Goal: Task Accomplishment & Management: Manage account settings

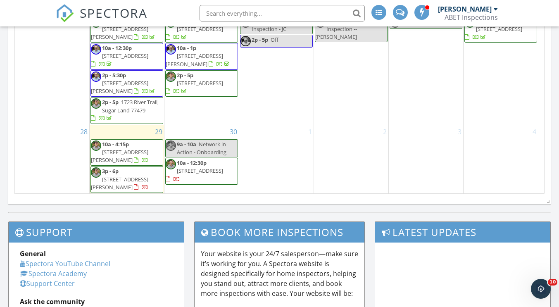
scroll to position [661, 0]
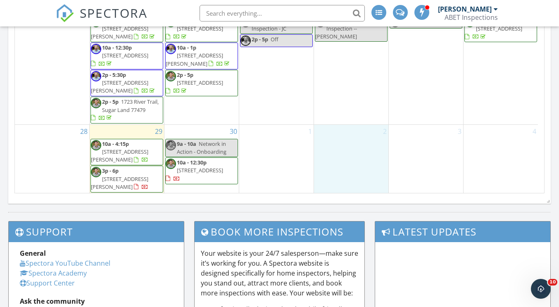
click at [381, 181] on div "2" at bounding box center [351, 159] width 74 height 69
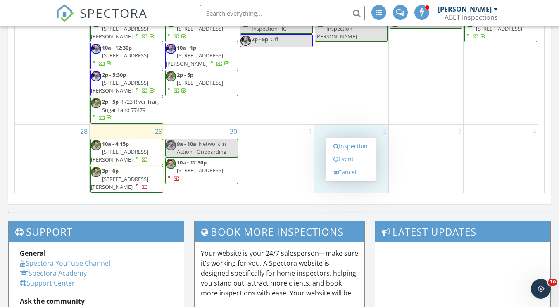
click at [520, 181] on div "4" at bounding box center [500, 159] width 74 height 69
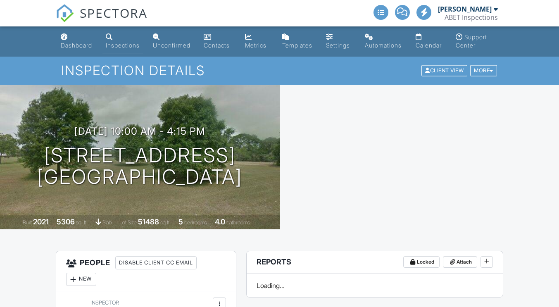
scroll to position [330, 0]
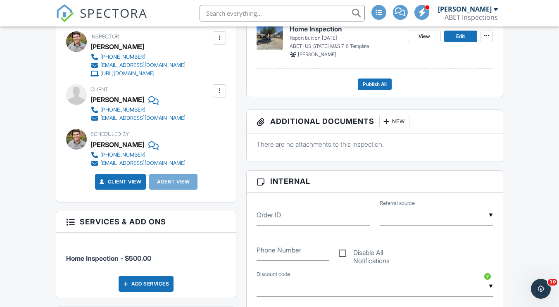
scroll to position [496, 0]
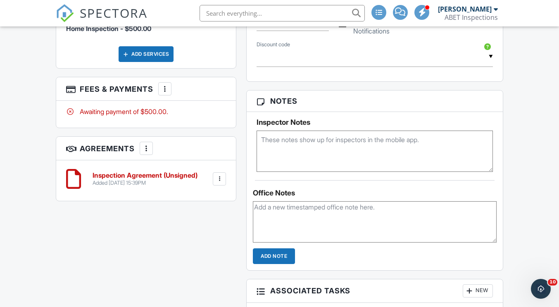
click at [315, 160] on textarea at bounding box center [375, 151] width 236 height 41
paste textarea "Combo Lockbox location Front Door Lockbox instructions 0407"
click at [259, 141] on textarea "Combo Lockbox location Front Door Lockbox instructions 0407" at bounding box center [375, 151] width 236 height 41
click at [342, 138] on textarea "Access -- Combo Lockbox location Front Door Lockbox instructions 0407" at bounding box center [375, 151] width 236 height 41
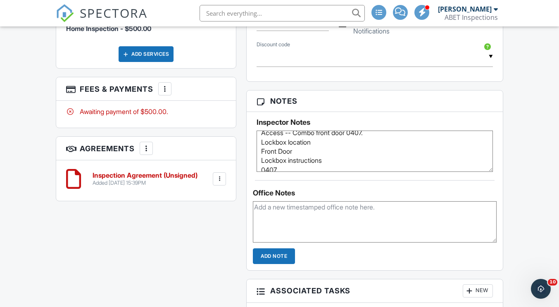
scroll to position [14, 0]
click at [334, 157] on textarea "Access -- Combo front door 0407. Lockbox location Front Door Lockbox instructio…" at bounding box center [375, 151] width 236 height 41
click at [306, 158] on textarea "Access -- Combo front door 0407. No alarm. 0407" at bounding box center [375, 151] width 236 height 41
type textarea "Access -- Combo front door 0407. No alarm."
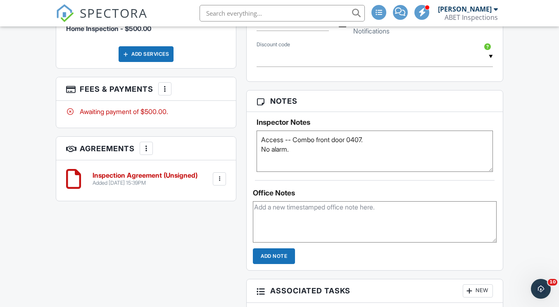
click at [311, 211] on textarea at bounding box center [374, 221] width 243 height 41
type textarea "Scheduled with Showing Smart for Austin."
click at [282, 253] on input "Add Note" at bounding box center [274, 256] width 42 height 16
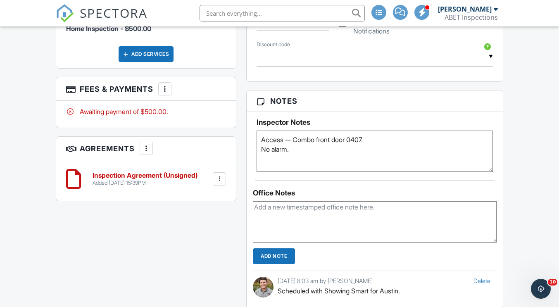
scroll to position [330, 0]
